Goal: Check status: Check status

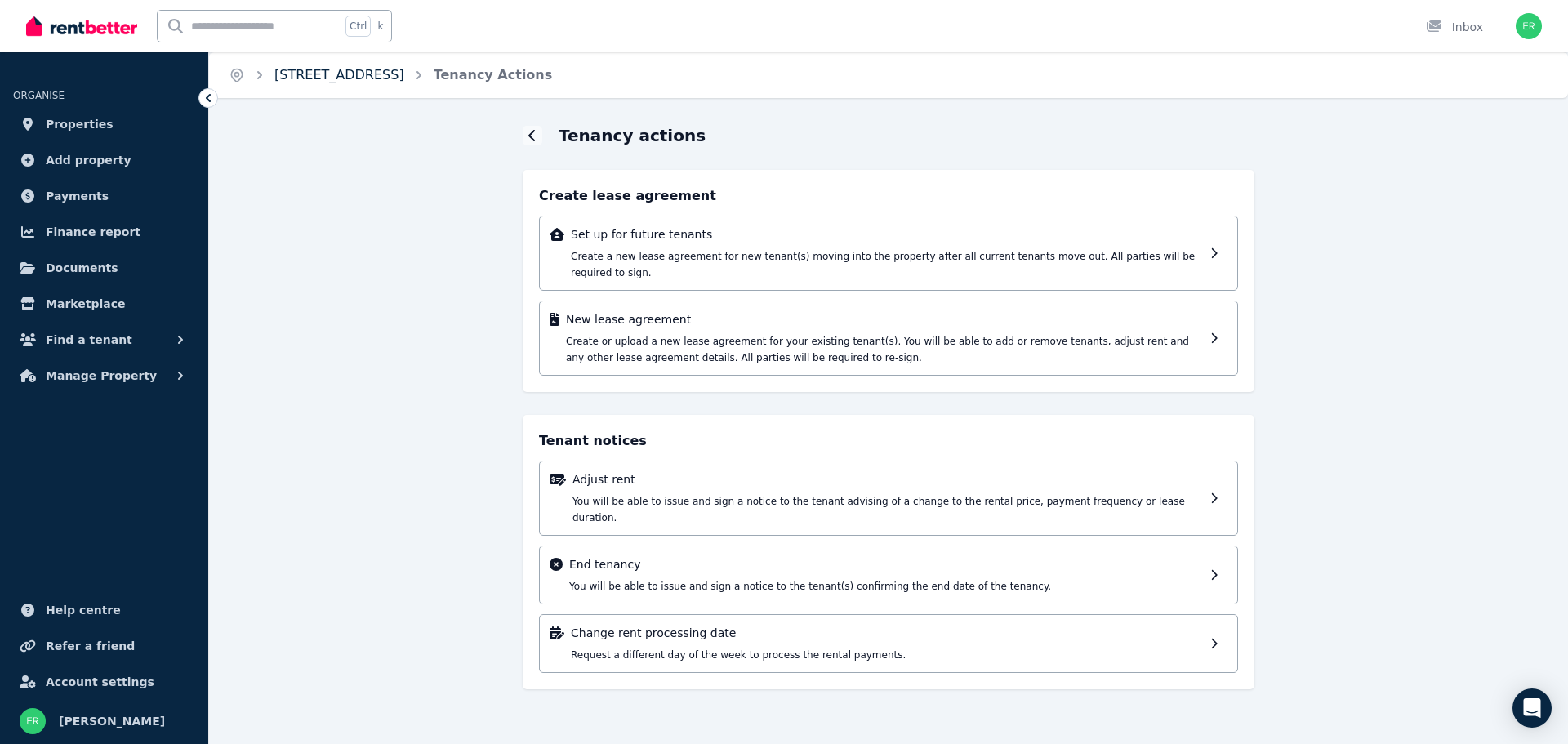
click at [398, 81] on link "[STREET_ADDRESS]" at bounding box center [340, 74] width 130 height 15
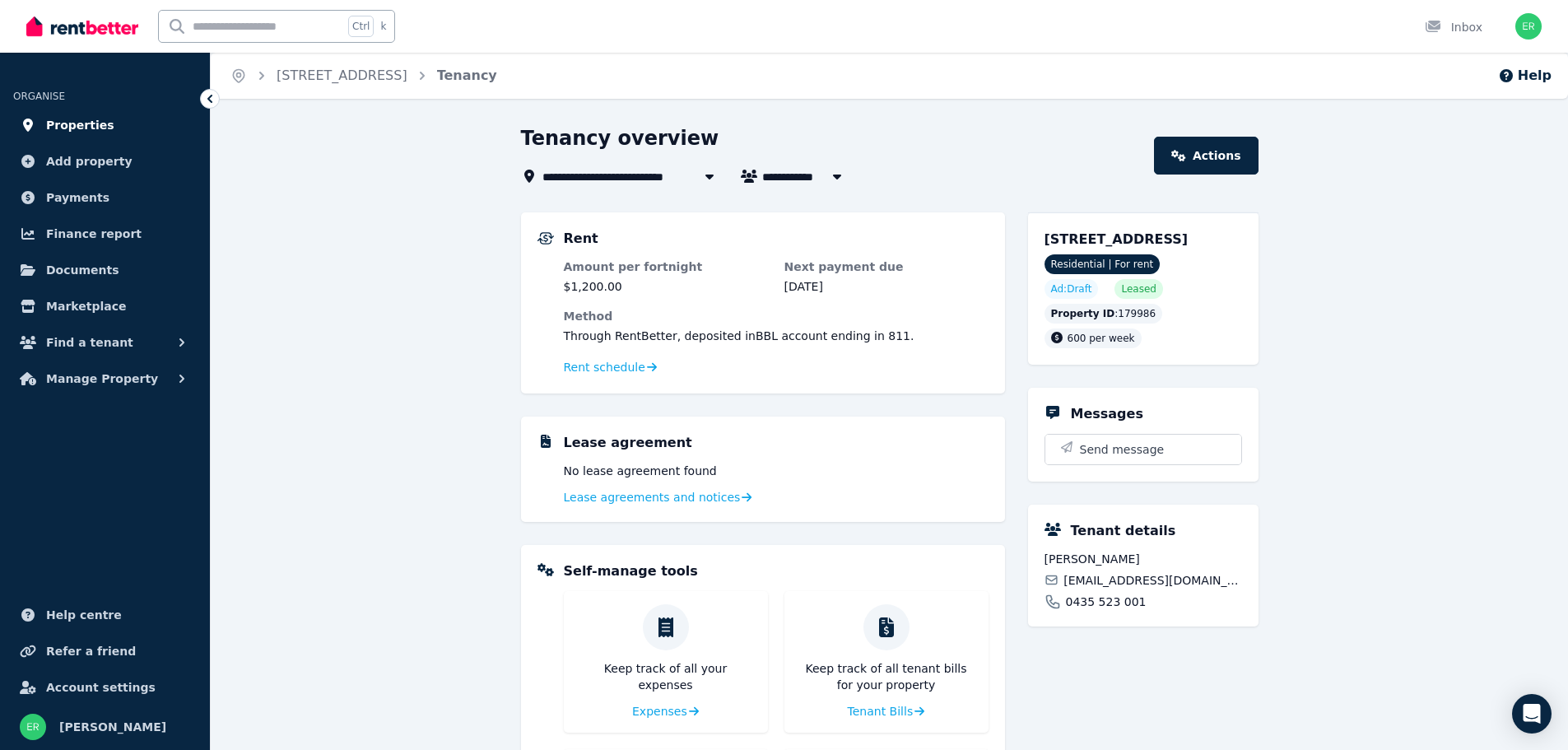
click at [82, 127] on span "Properties" at bounding box center [79, 125] width 68 height 20
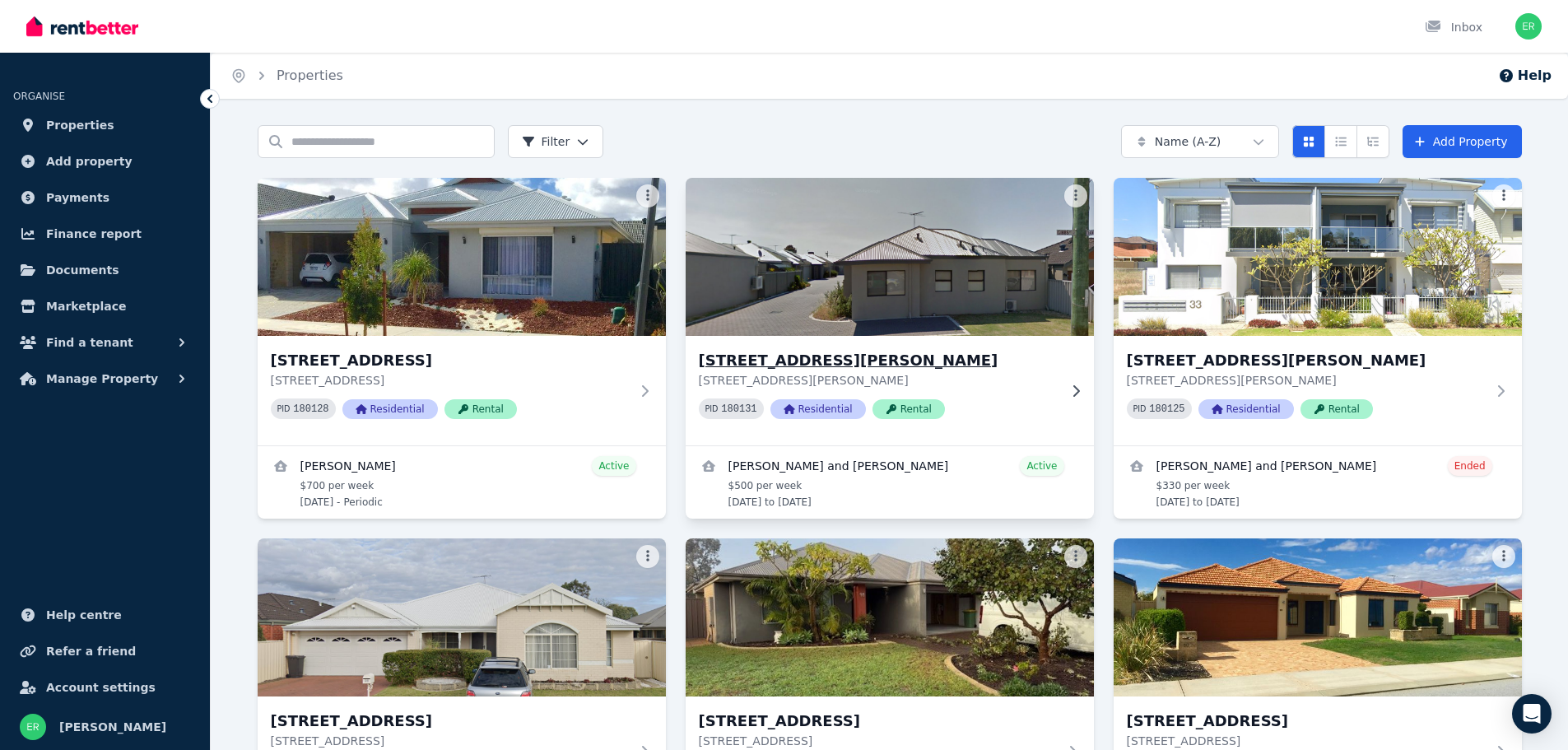
click at [902, 288] on img at bounding box center [889, 256] width 428 height 166
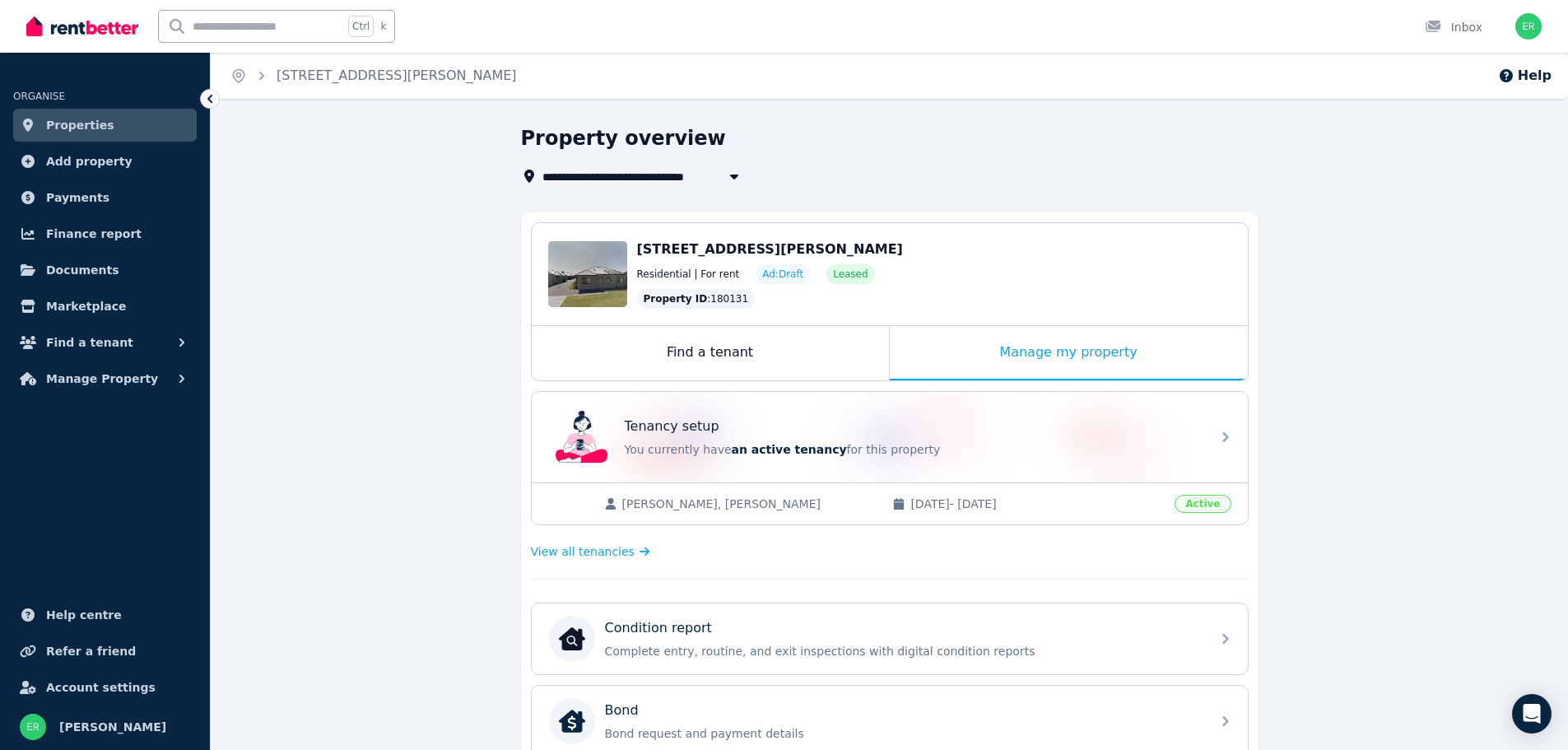
scroll to position [82, 0]
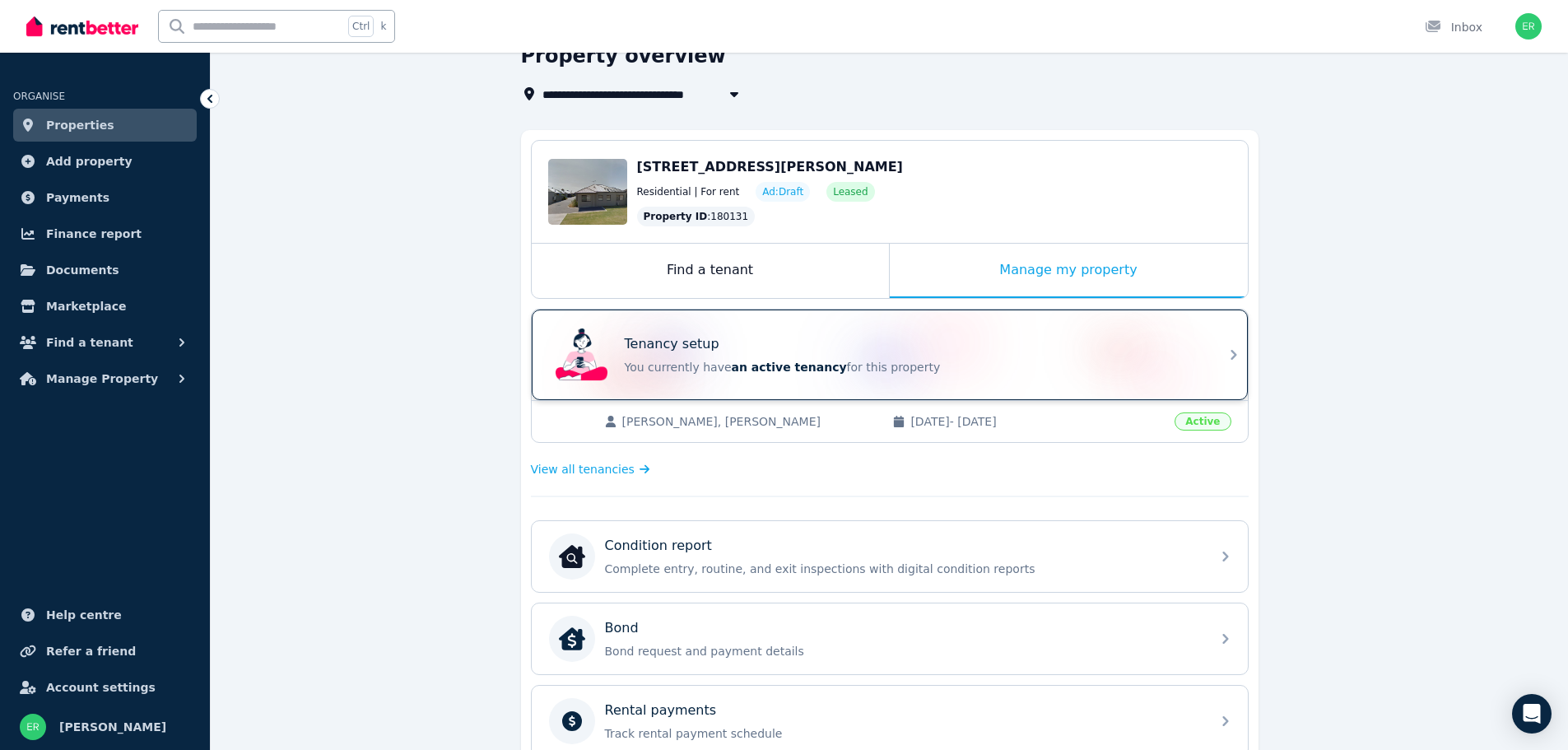
click at [979, 355] on div "Tenancy setup You currently have an active tenancy for this property" at bounding box center [913, 355] width 576 height 41
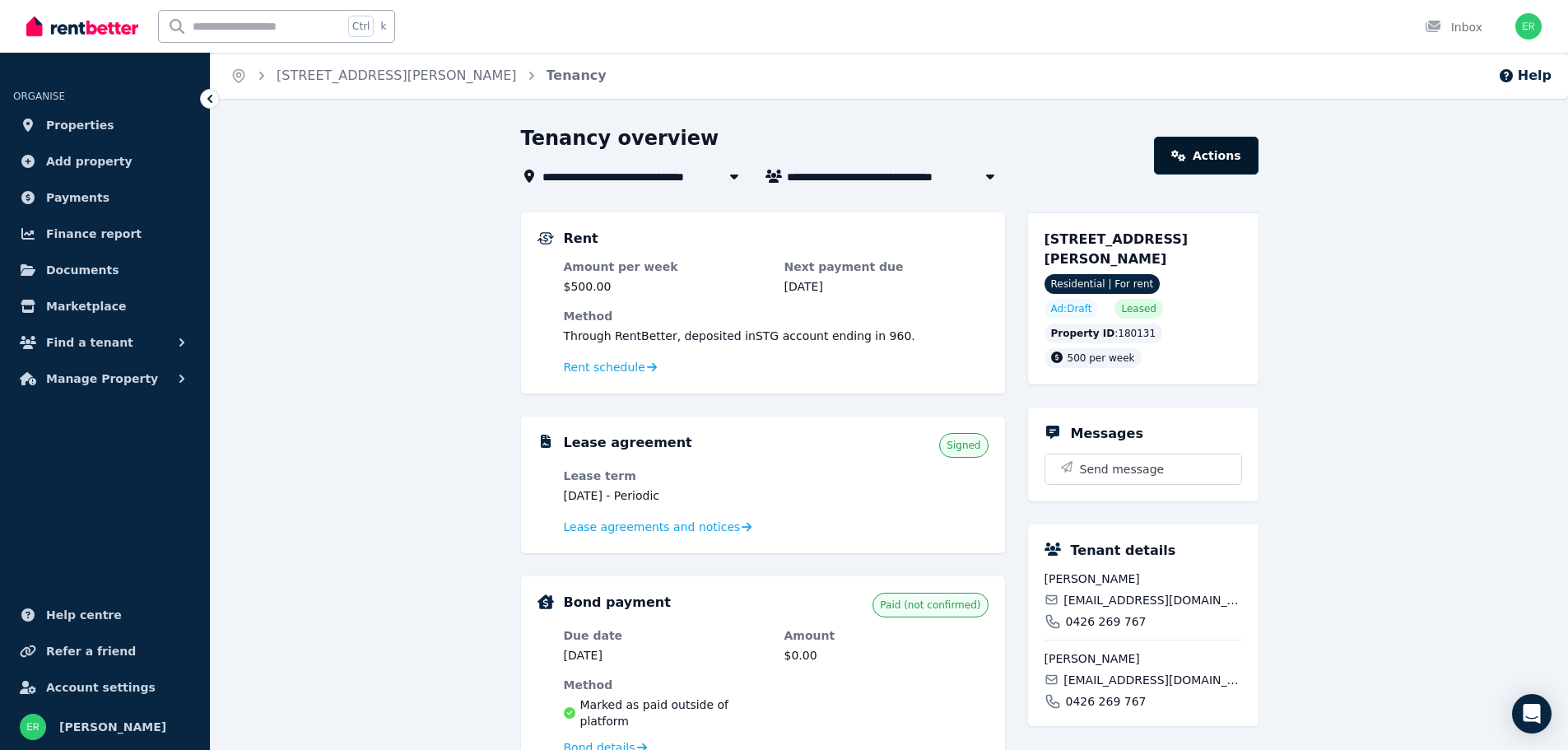
click at [1229, 159] on link "Actions" at bounding box center [1206, 155] width 103 height 38
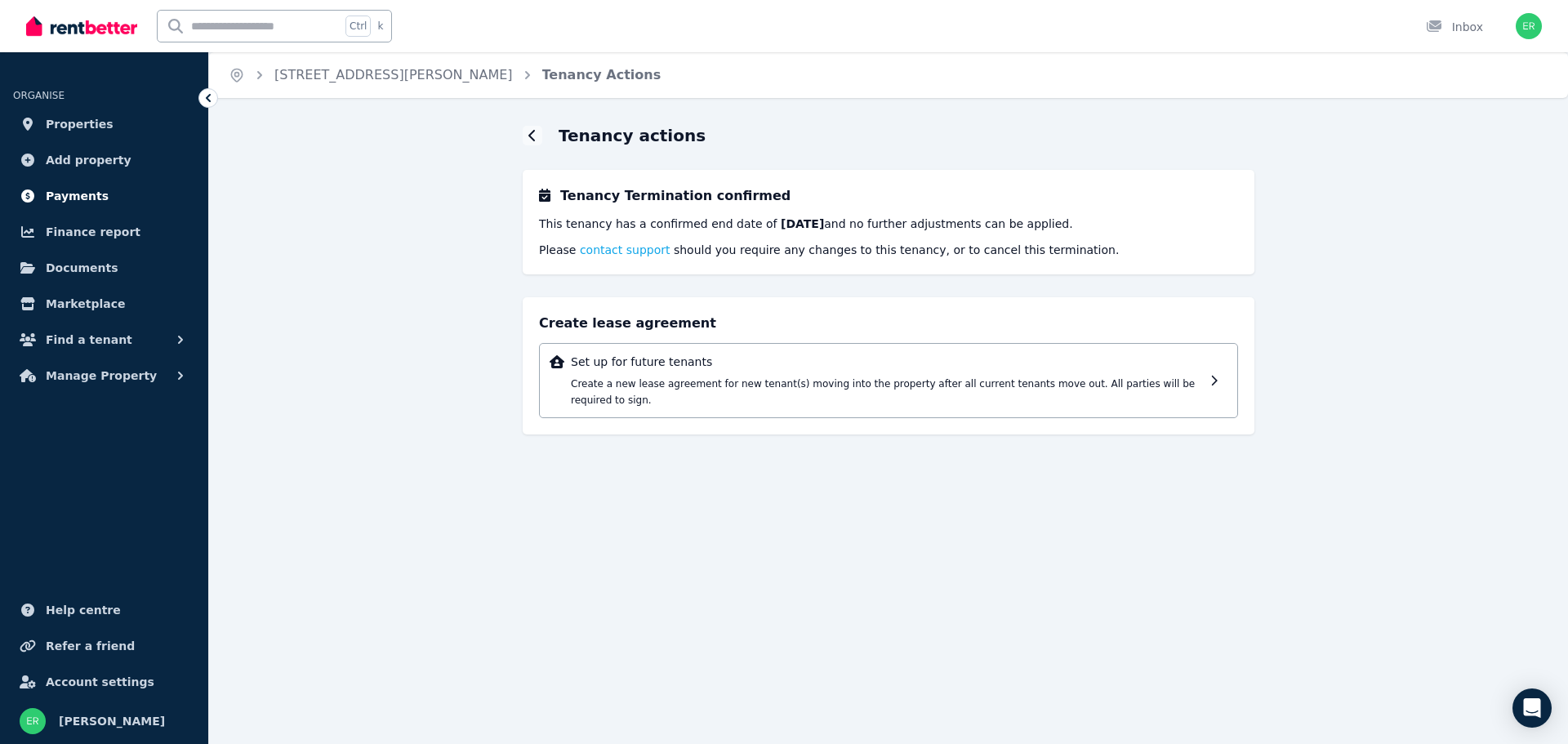
click at [64, 201] on span "Payments" at bounding box center [77, 196] width 63 height 20
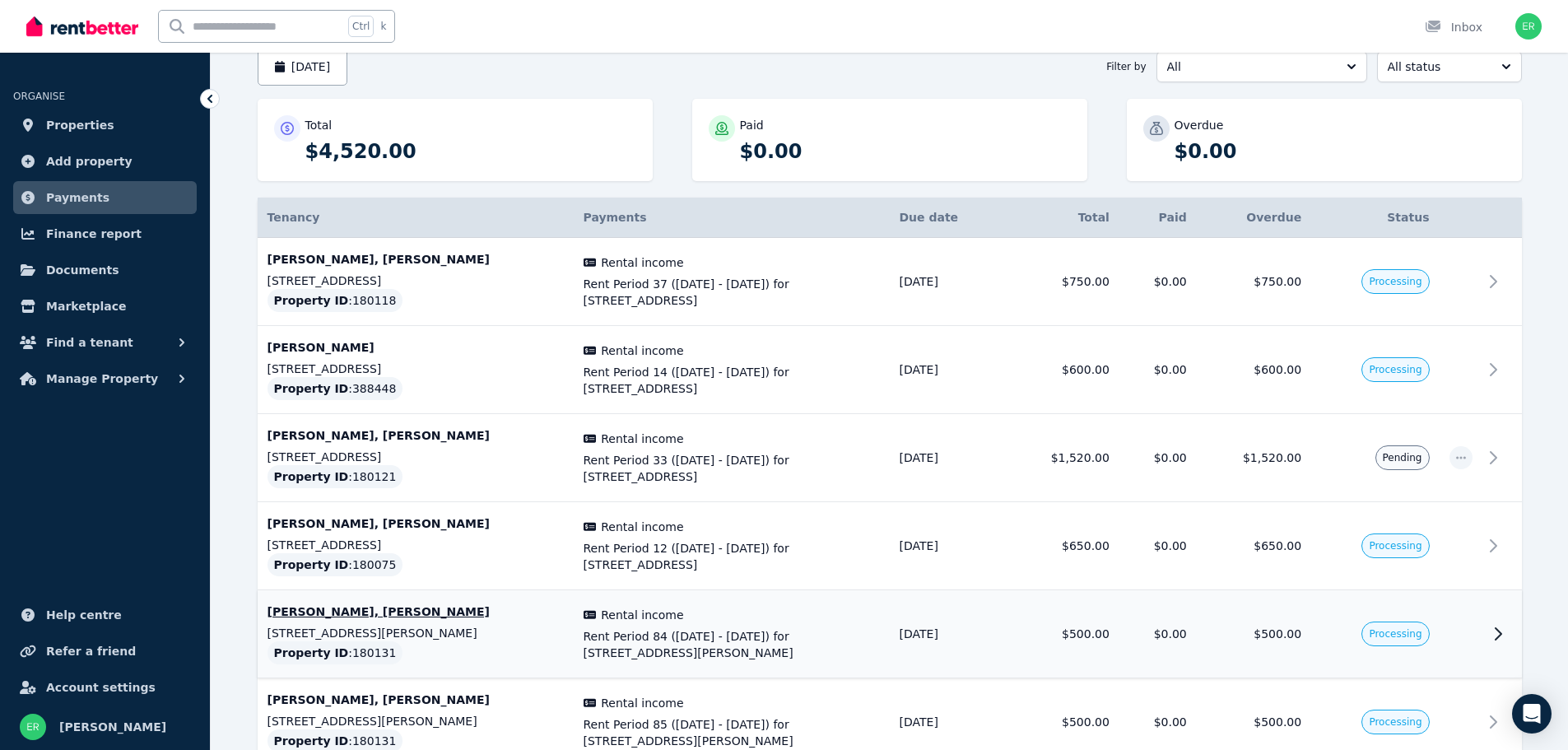
scroll to position [247, 0]
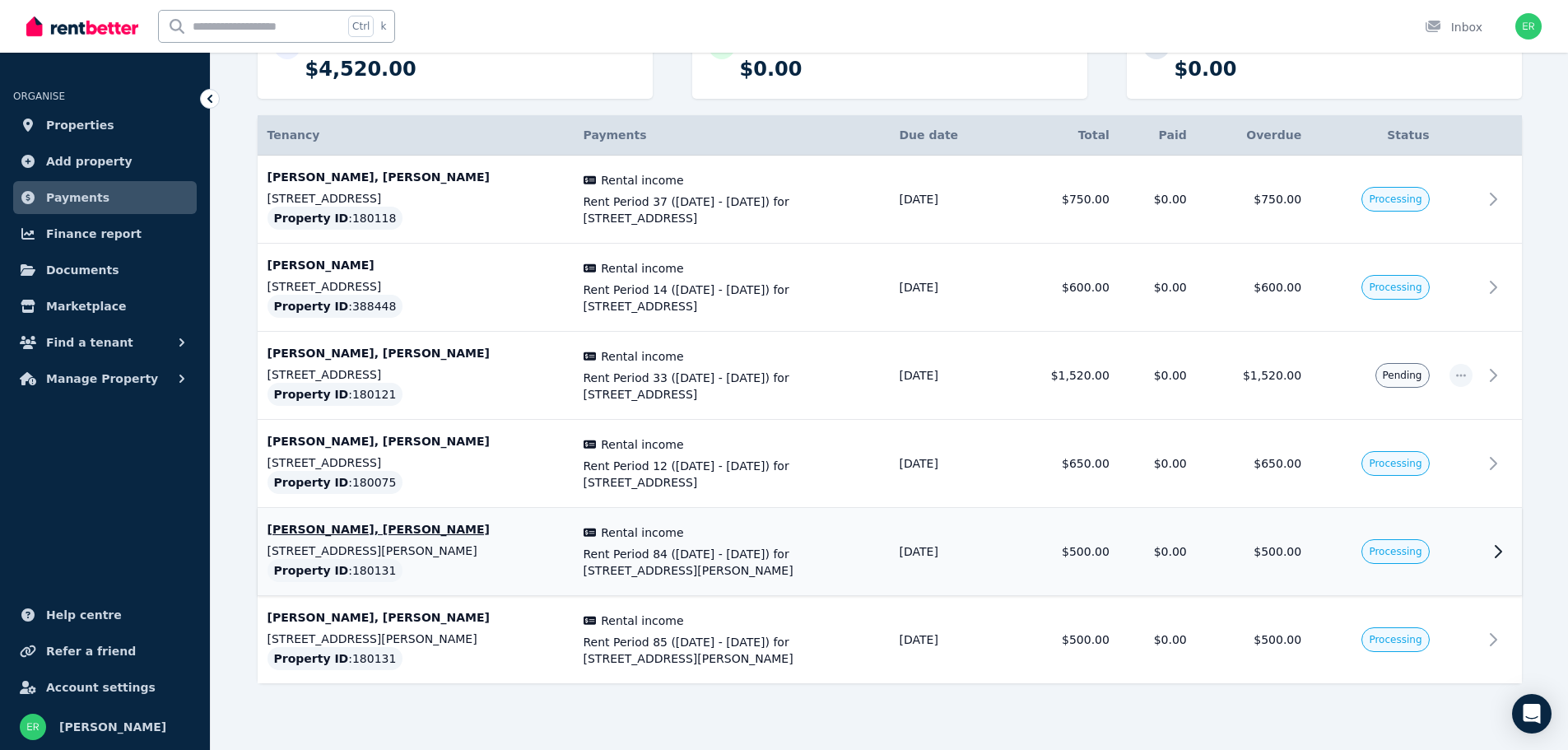
click at [526, 547] on p "[STREET_ADDRESS][PERSON_NAME]" at bounding box center [415, 550] width 297 height 16
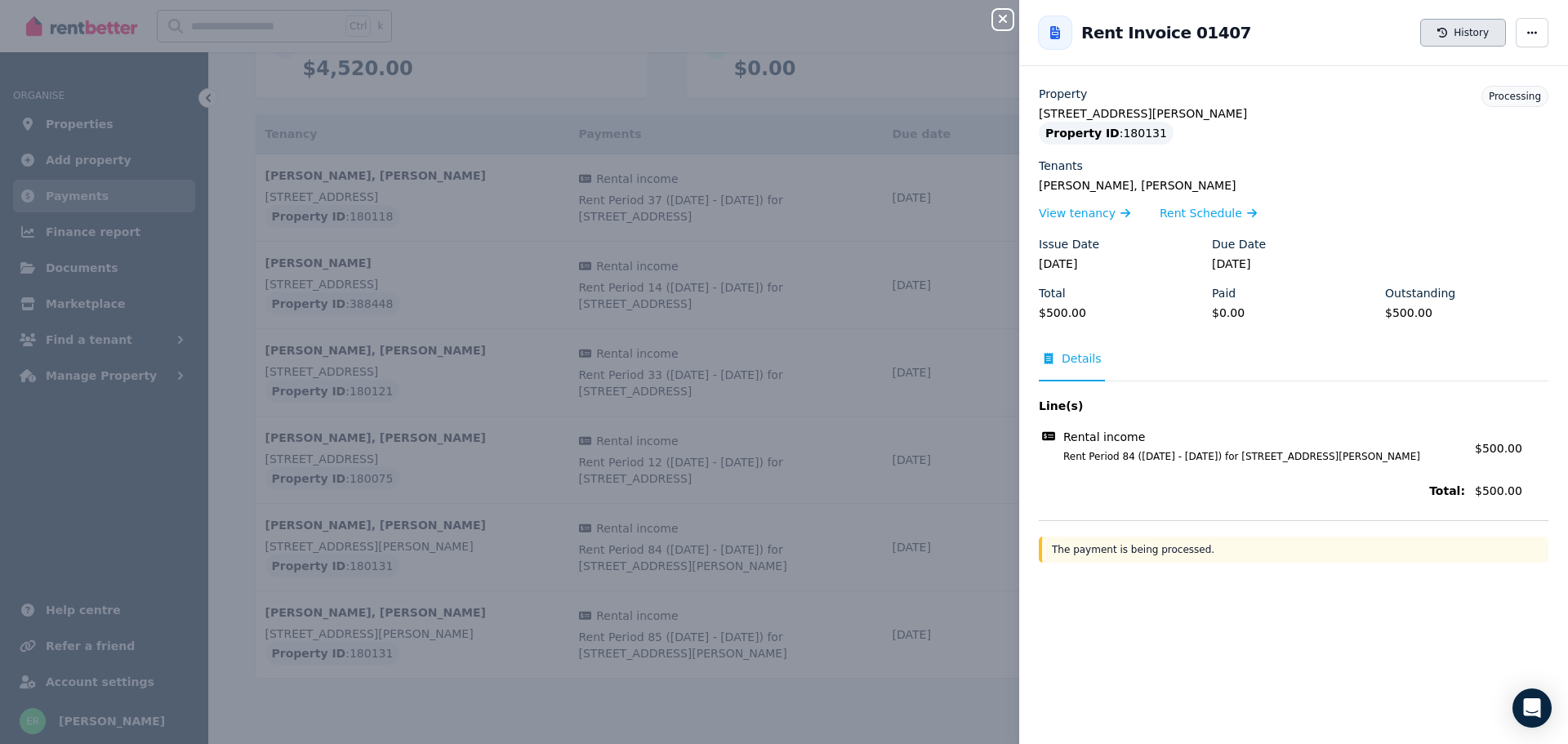
click at [1460, 38] on button "History" at bounding box center [1463, 32] width 86 height 27
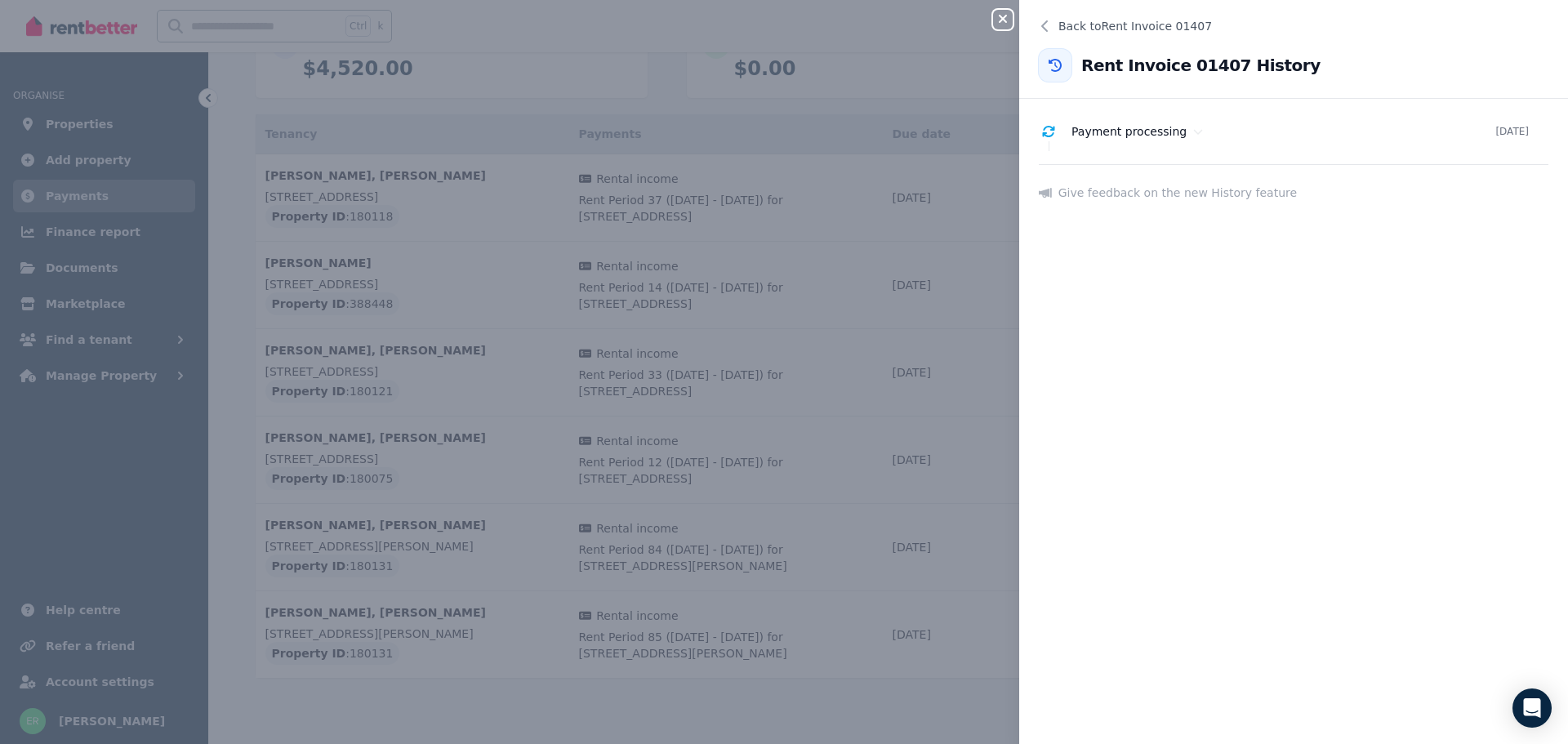
click at [1003, 18] on icon "button" at bounding box center [1003, 18] width 20 height 13
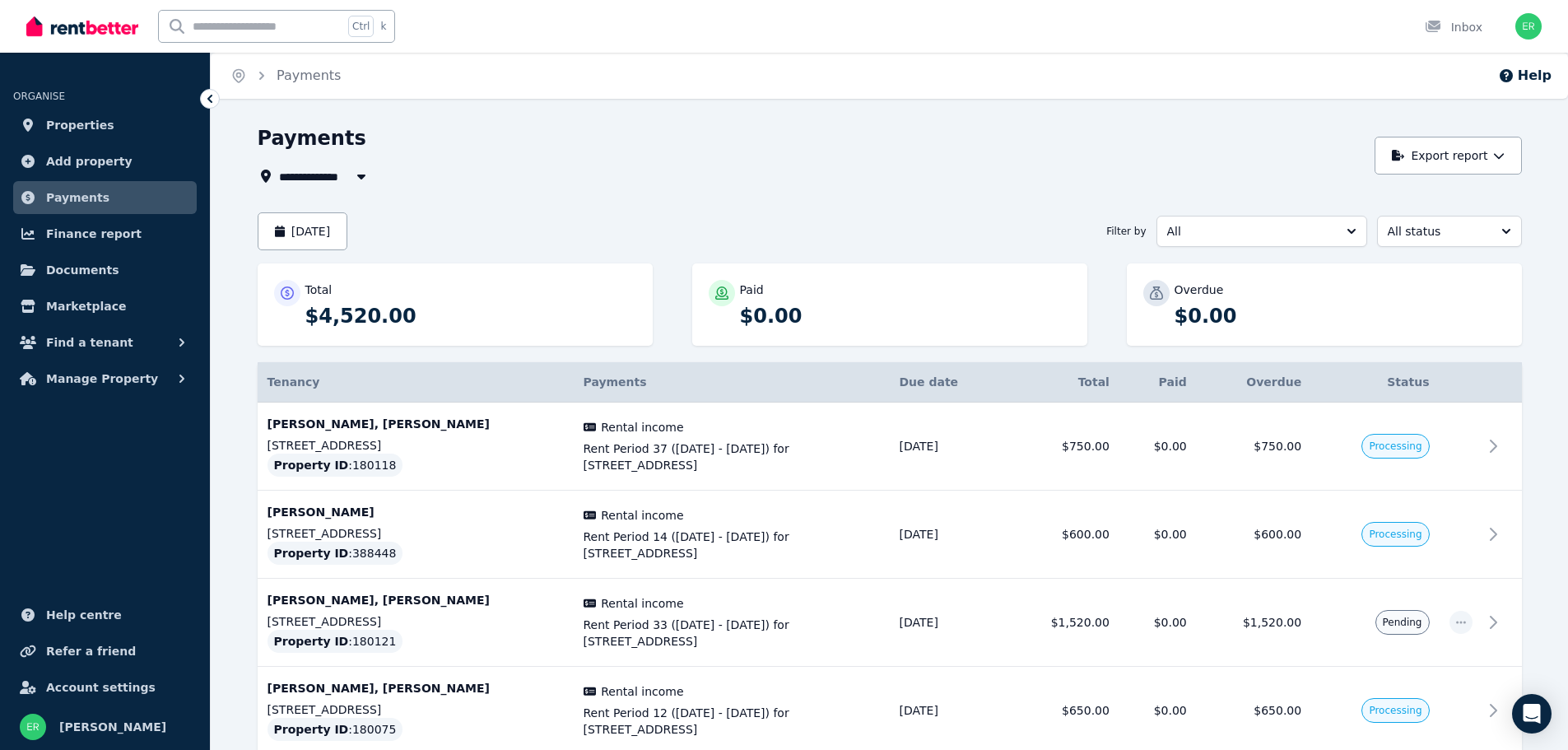
scroll to position [82, 0]
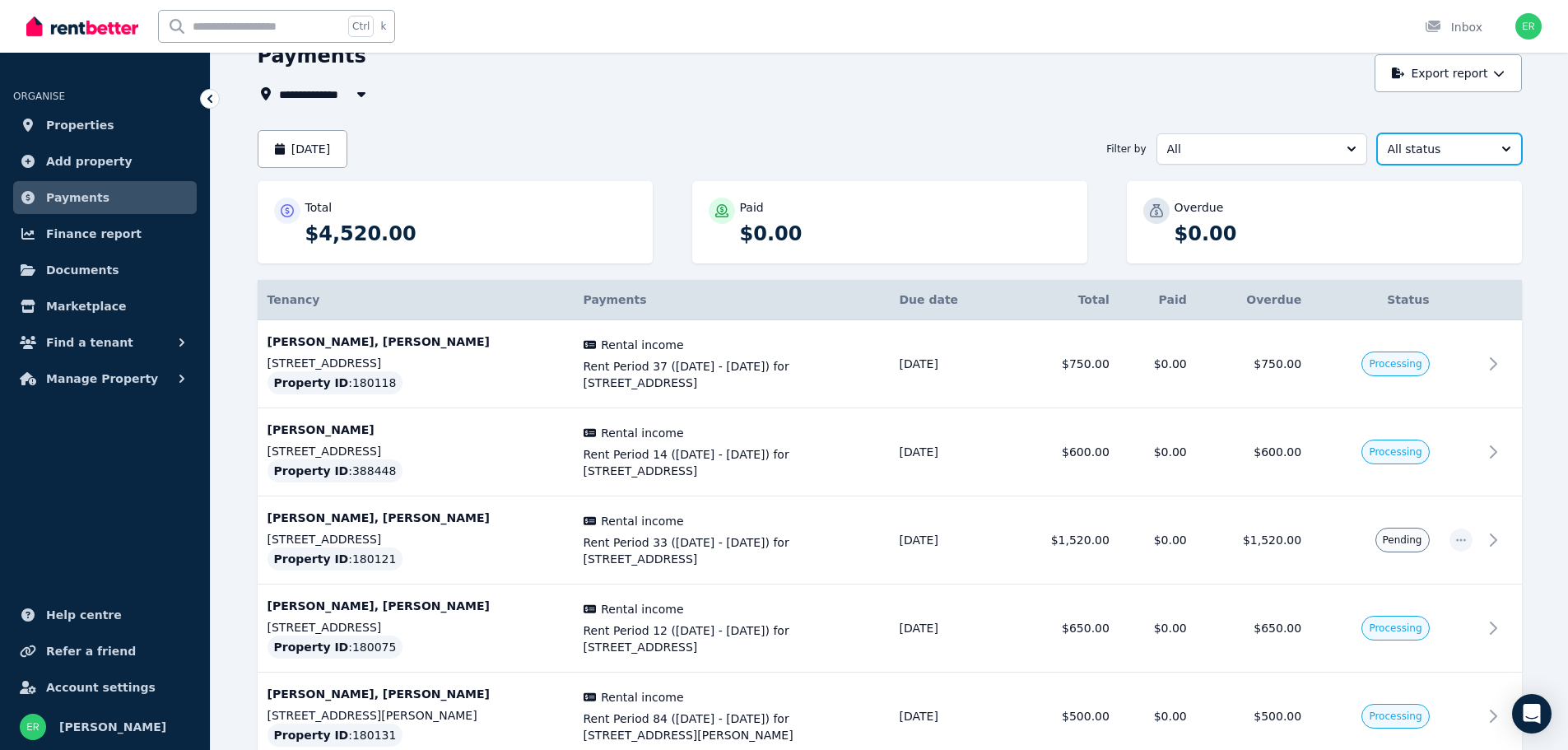
click at [1423, 147] on span "All status" at bounding box center [1438, 148] width 100 height 16
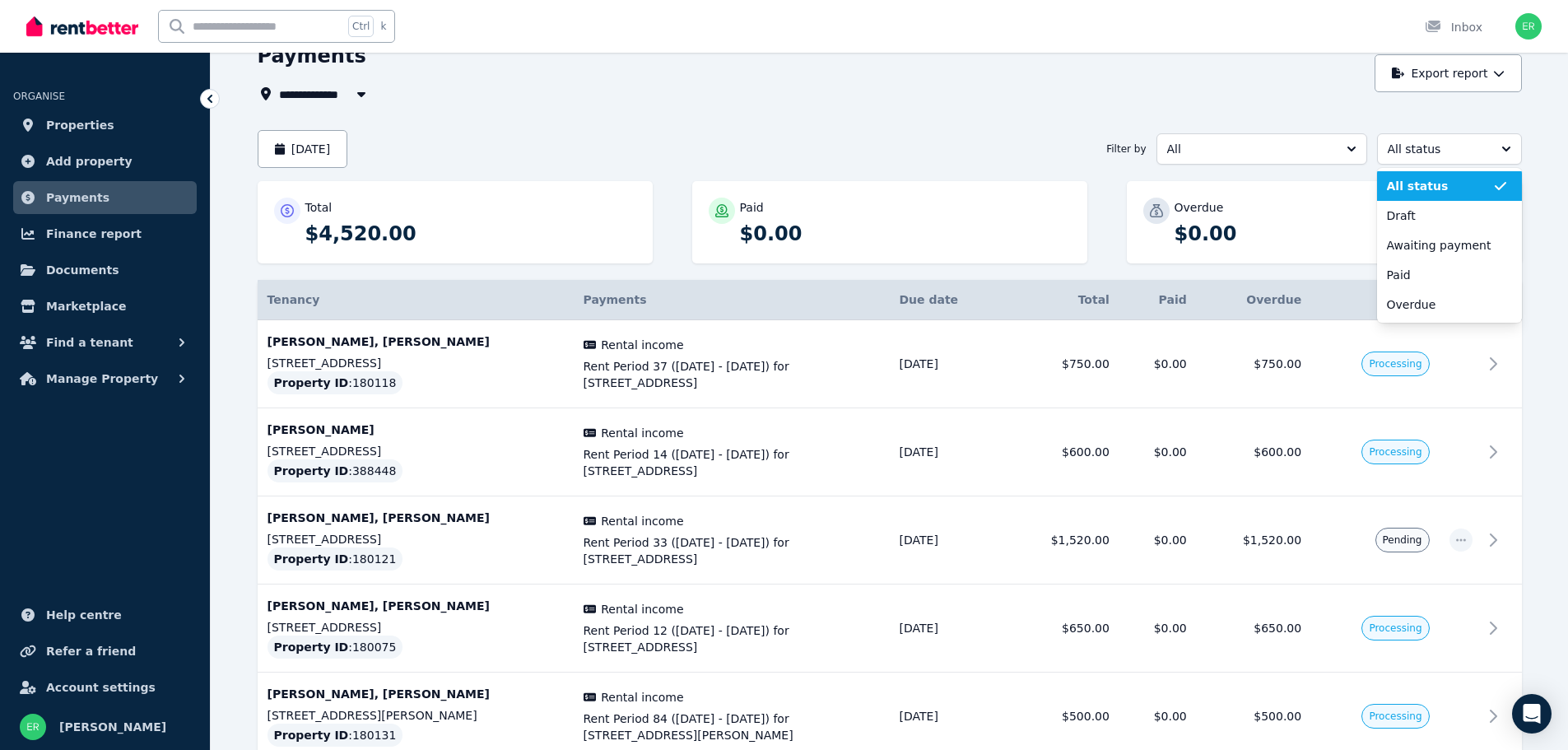
click at [1296, 102] on div "**********" at bounding box center [811, 93] width 1108 height 20
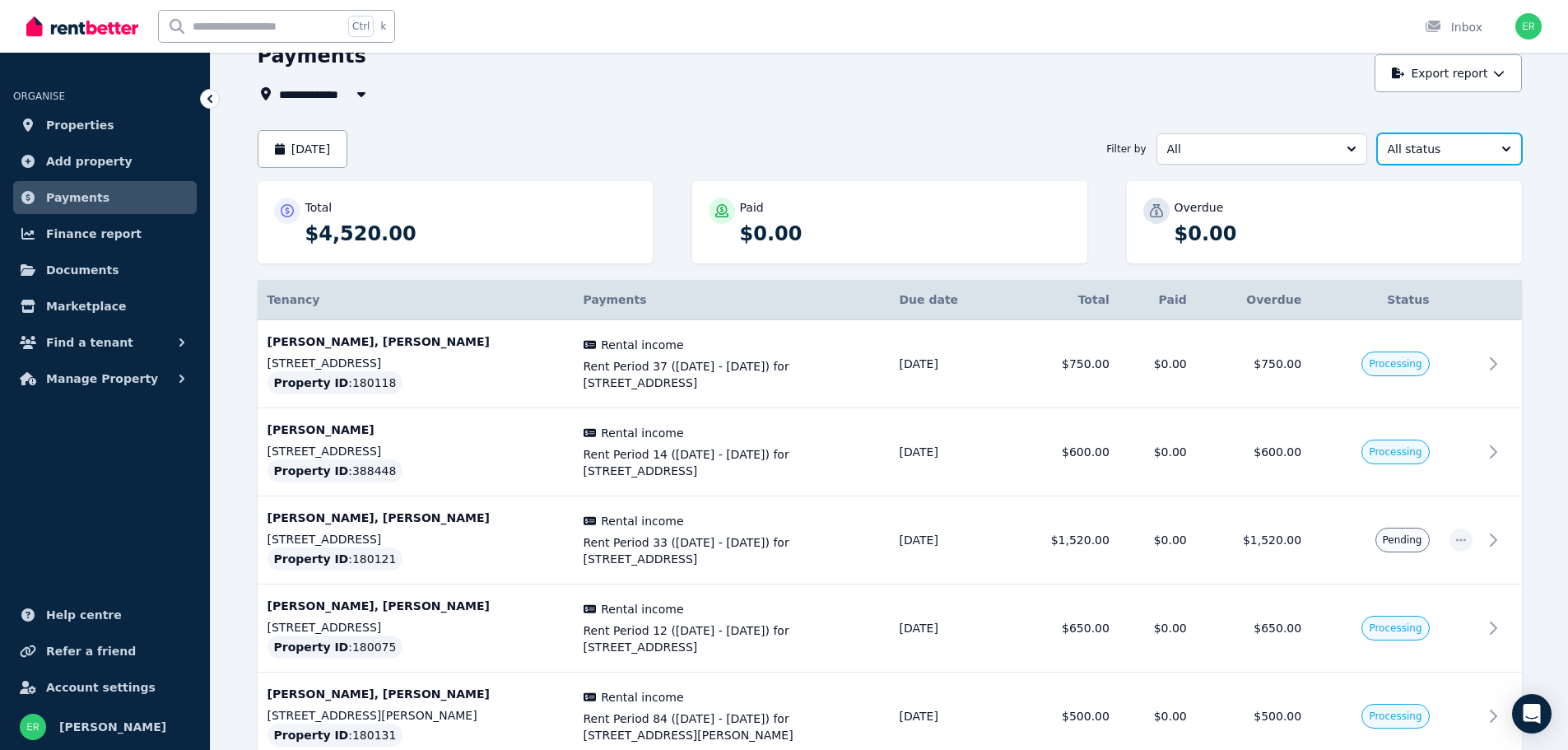
click at [1428, 150] on span "All status" at bounding box center [1438, 148] width 100 height 16
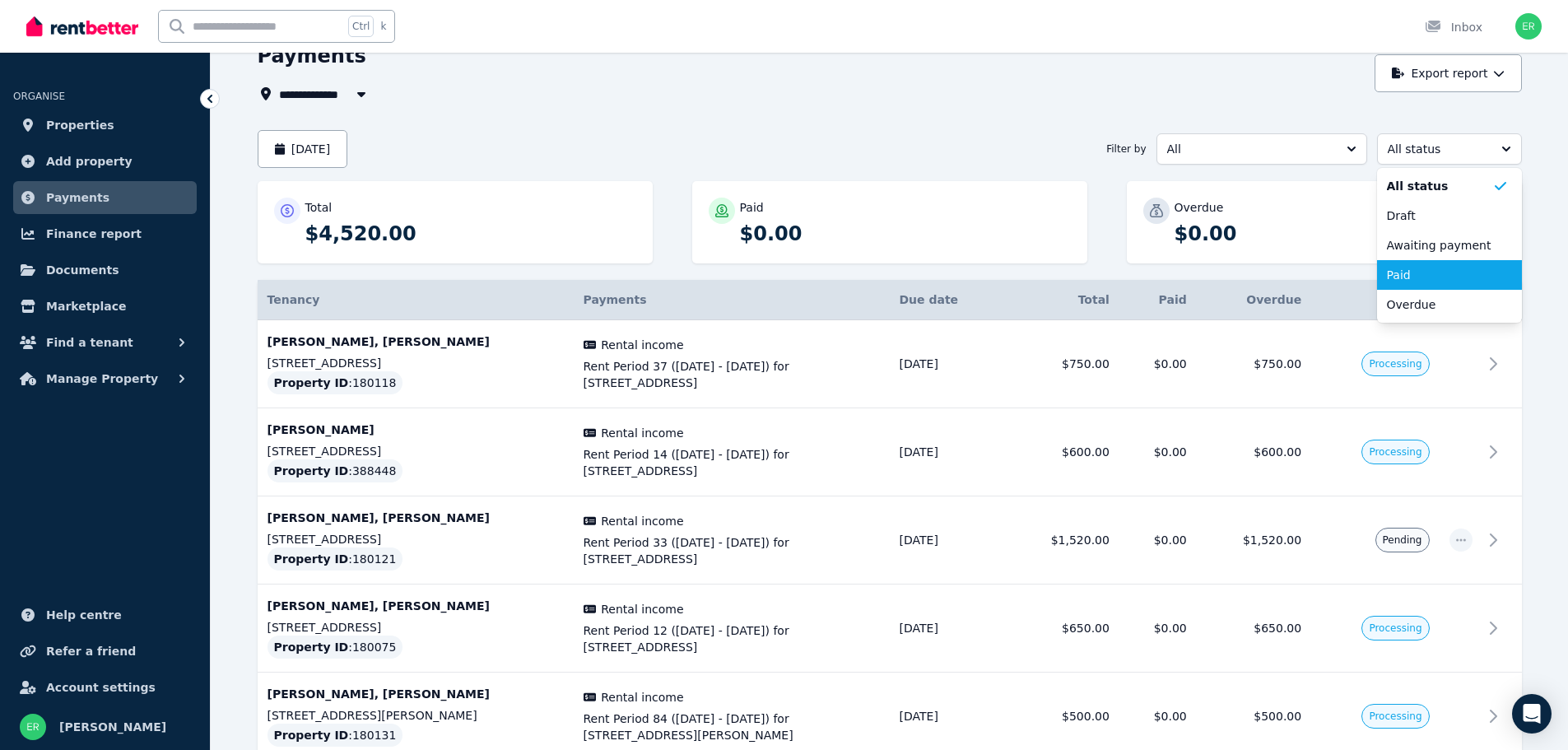
click at [1403, 277] on span "Paid" at bounding box center [1440, 274] width 105 height 16
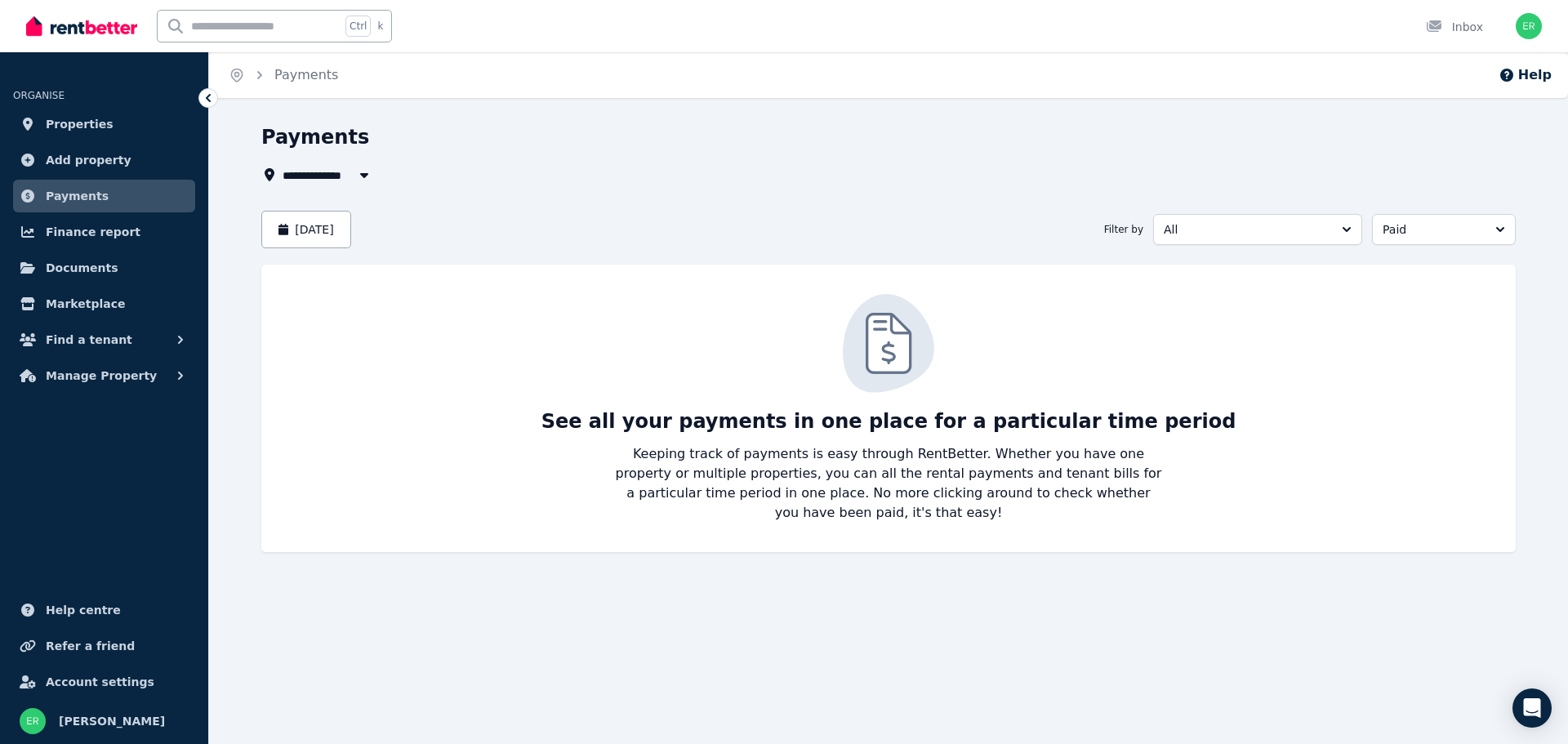
click at [97, 196] on link "Payments" at bounding box center [104, 196] width 182 height 32
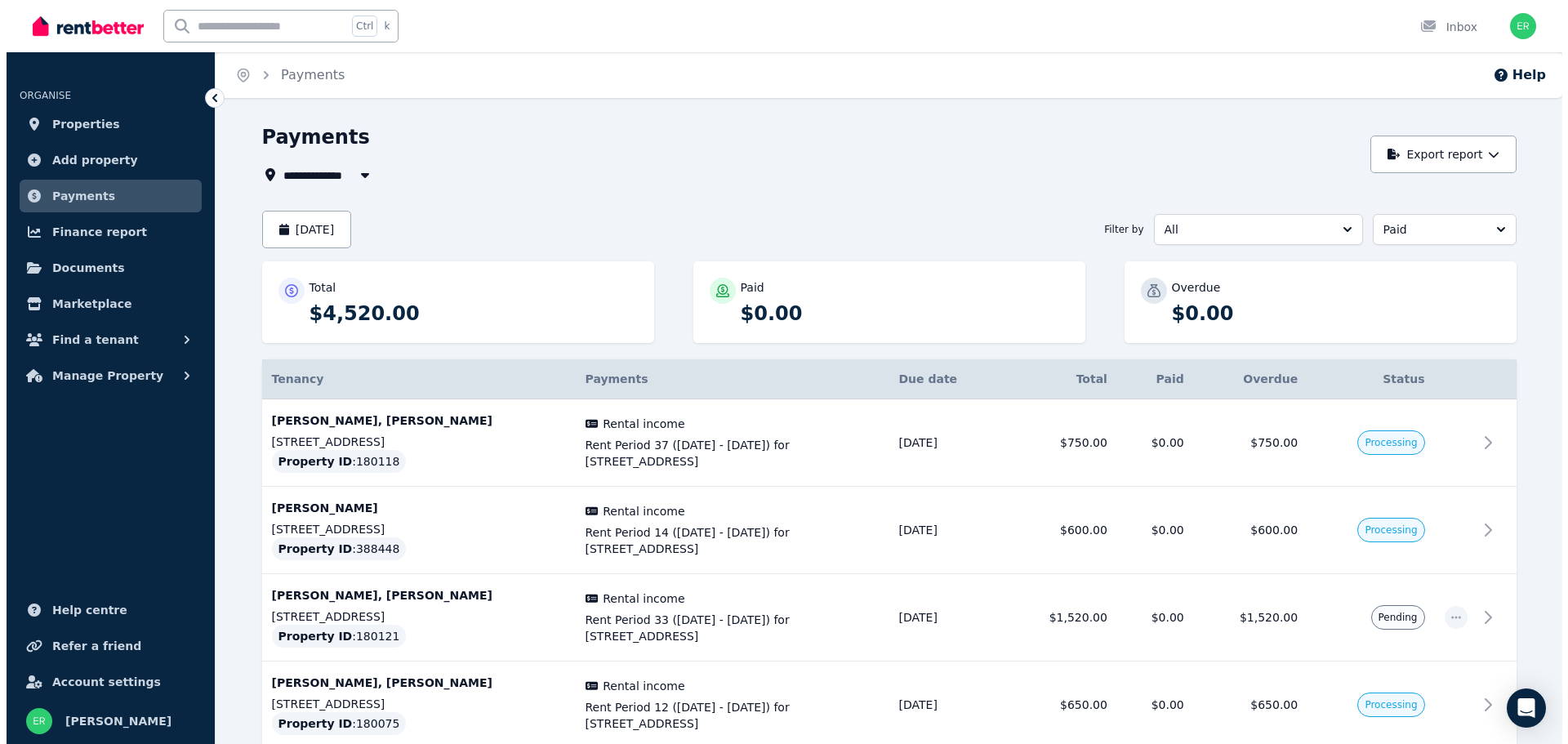
scroll to position [245, 0]
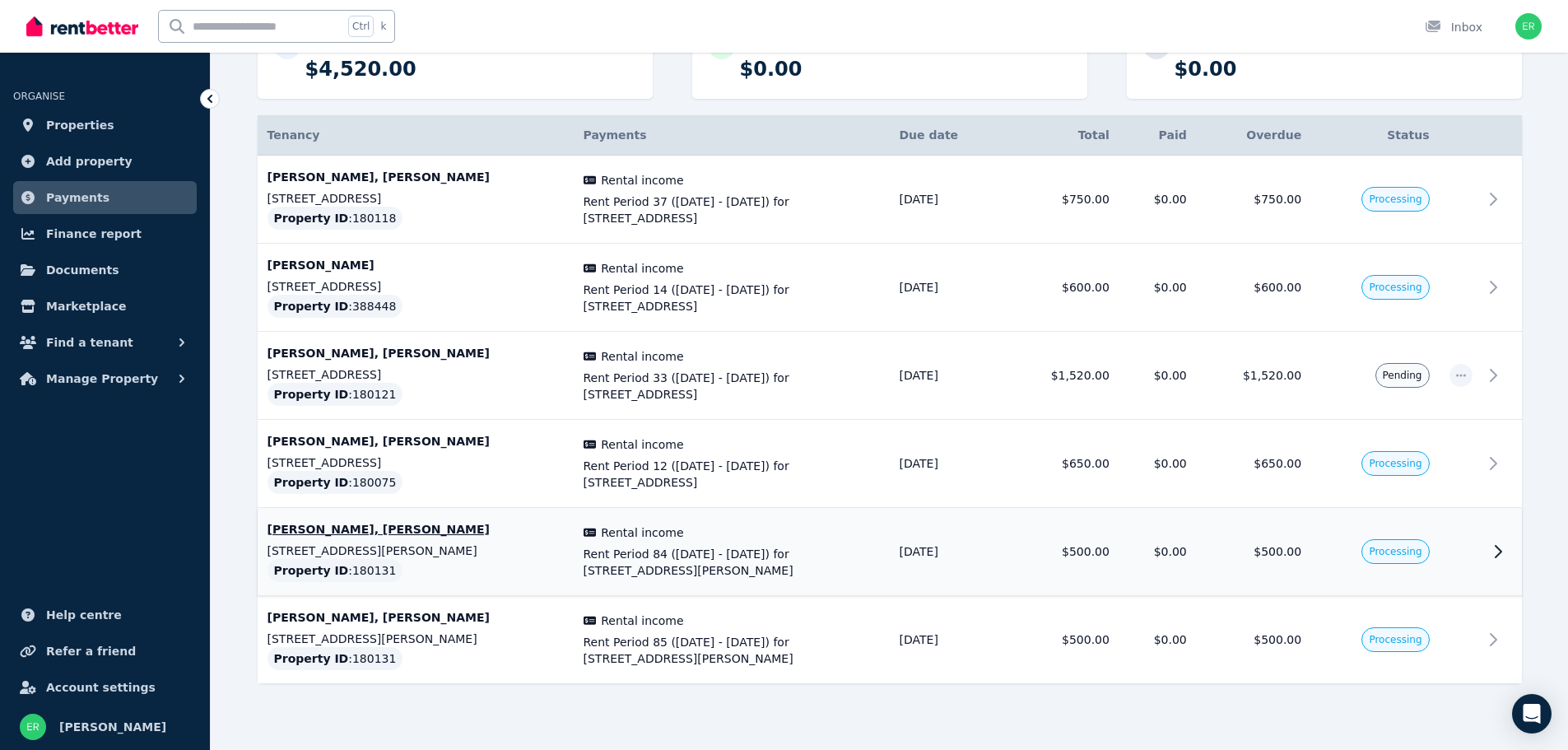
click at [425, 527] on p "[PERSON_NAME], [PERSON_NAME]" at bounding box center [415, 528] width 297 height 16
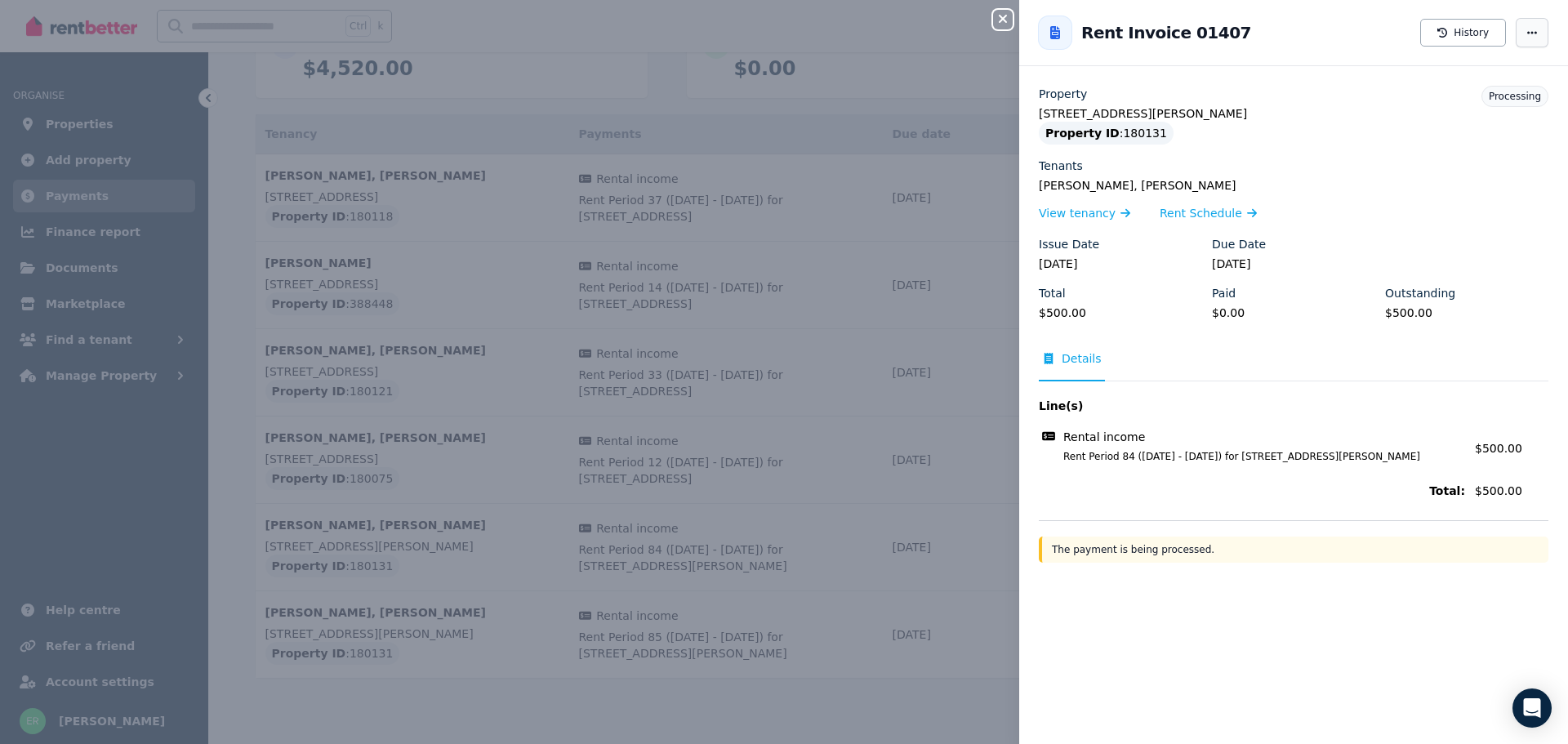
click at [1525, 38] on icon "button" at bounding box center [1531, 32] width 13 height 11
click at [1179, 221] on span "Rent Schedule" at bounding box center [1201, 213] width 82 height 16
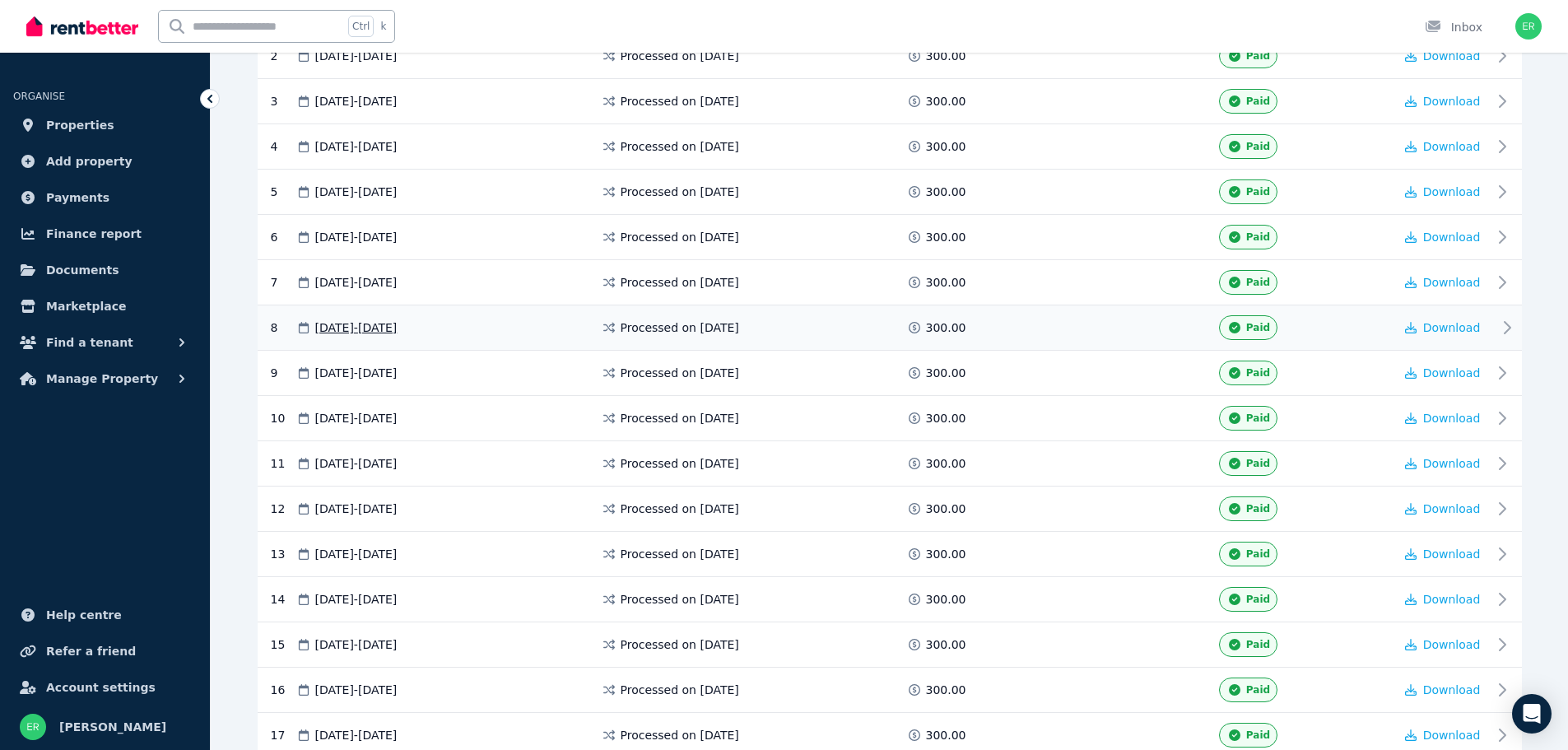
scroll to position [32, 0]
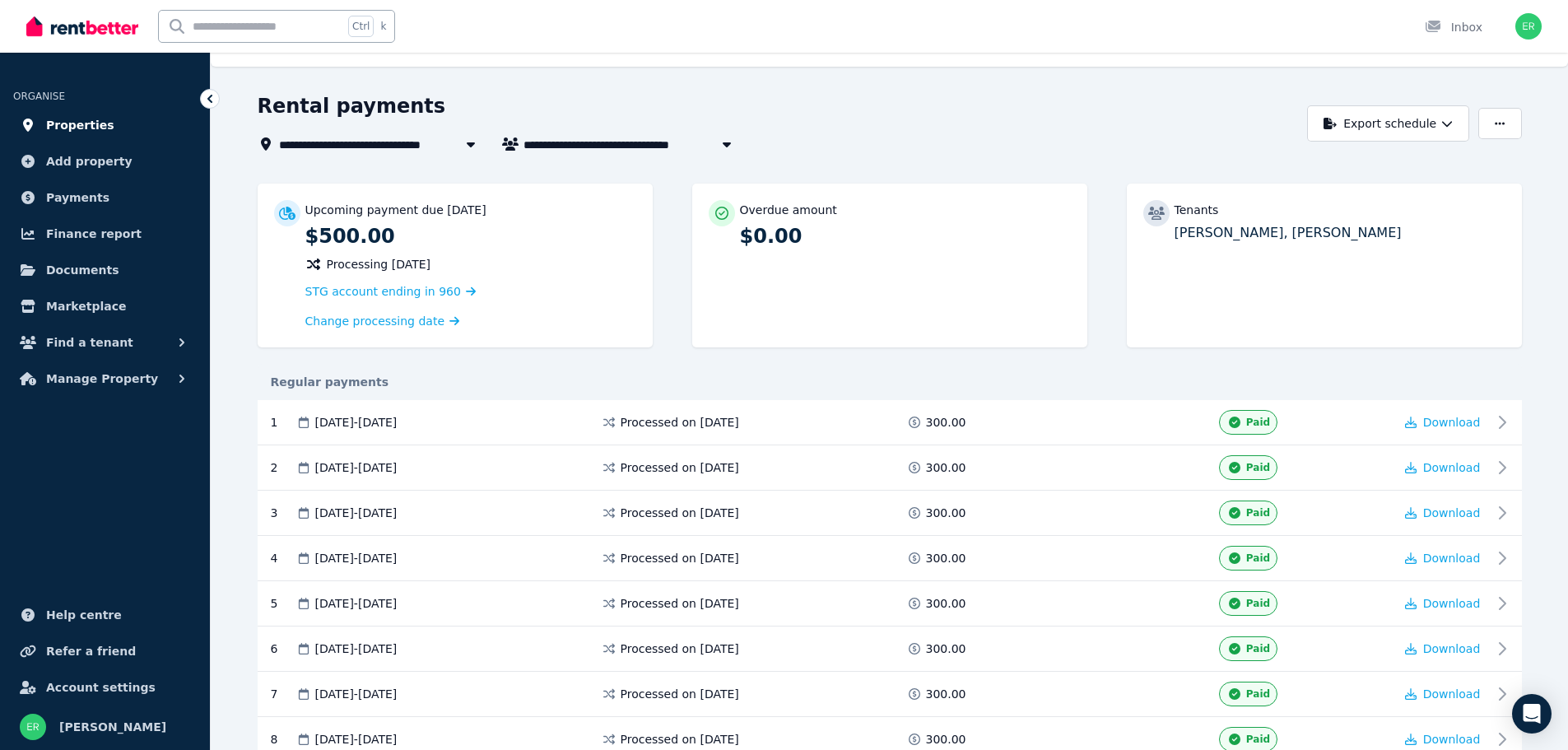
click at [72, 127] on span "Properties" at bounding box center [79, 125] width 68 height 20
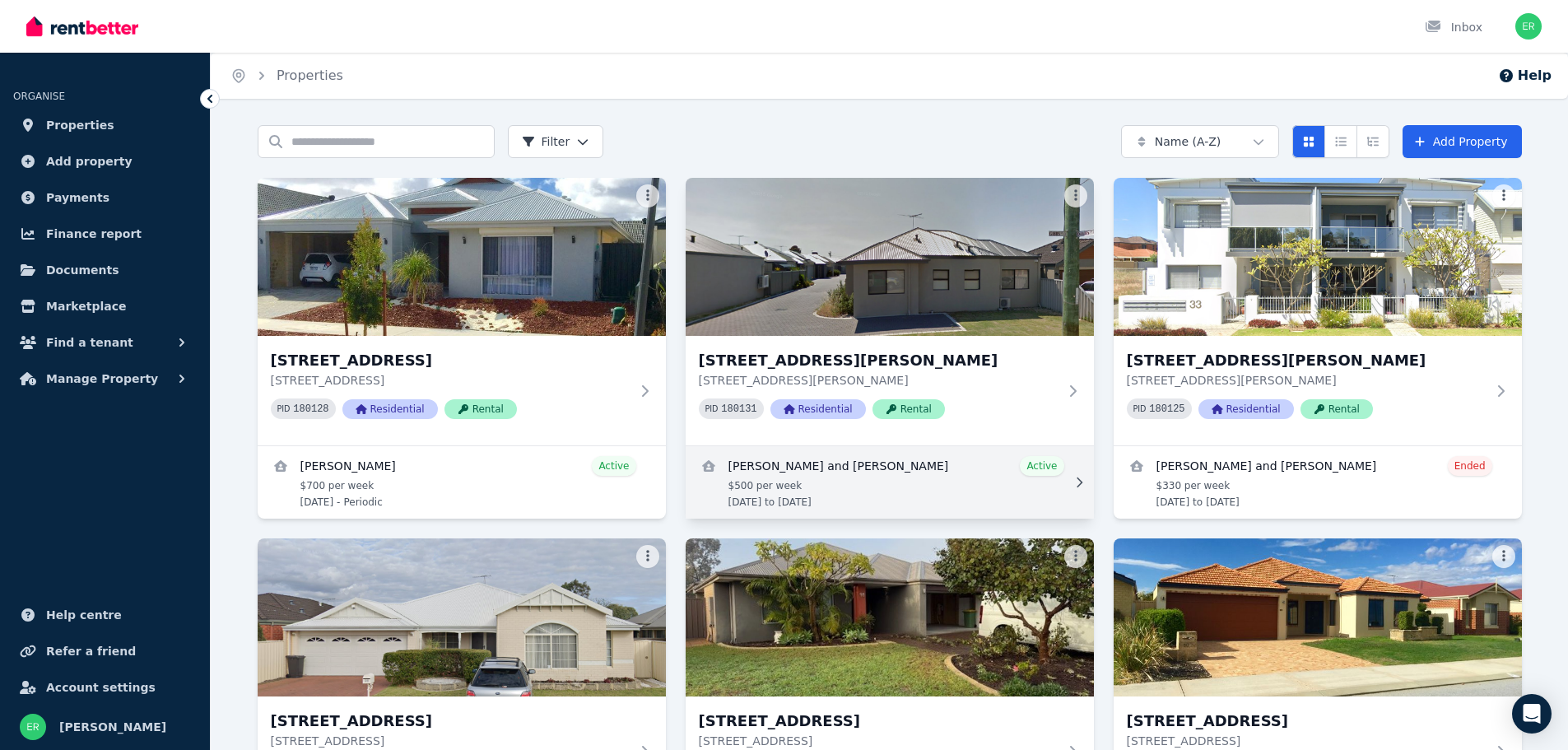
click at [936, 504] on link "View details for Daniel Panameno and Justin Williams" at bounding box center [890, 482] width 409 height 72
